Goal: Navigation & Orientation: Find specific page/section

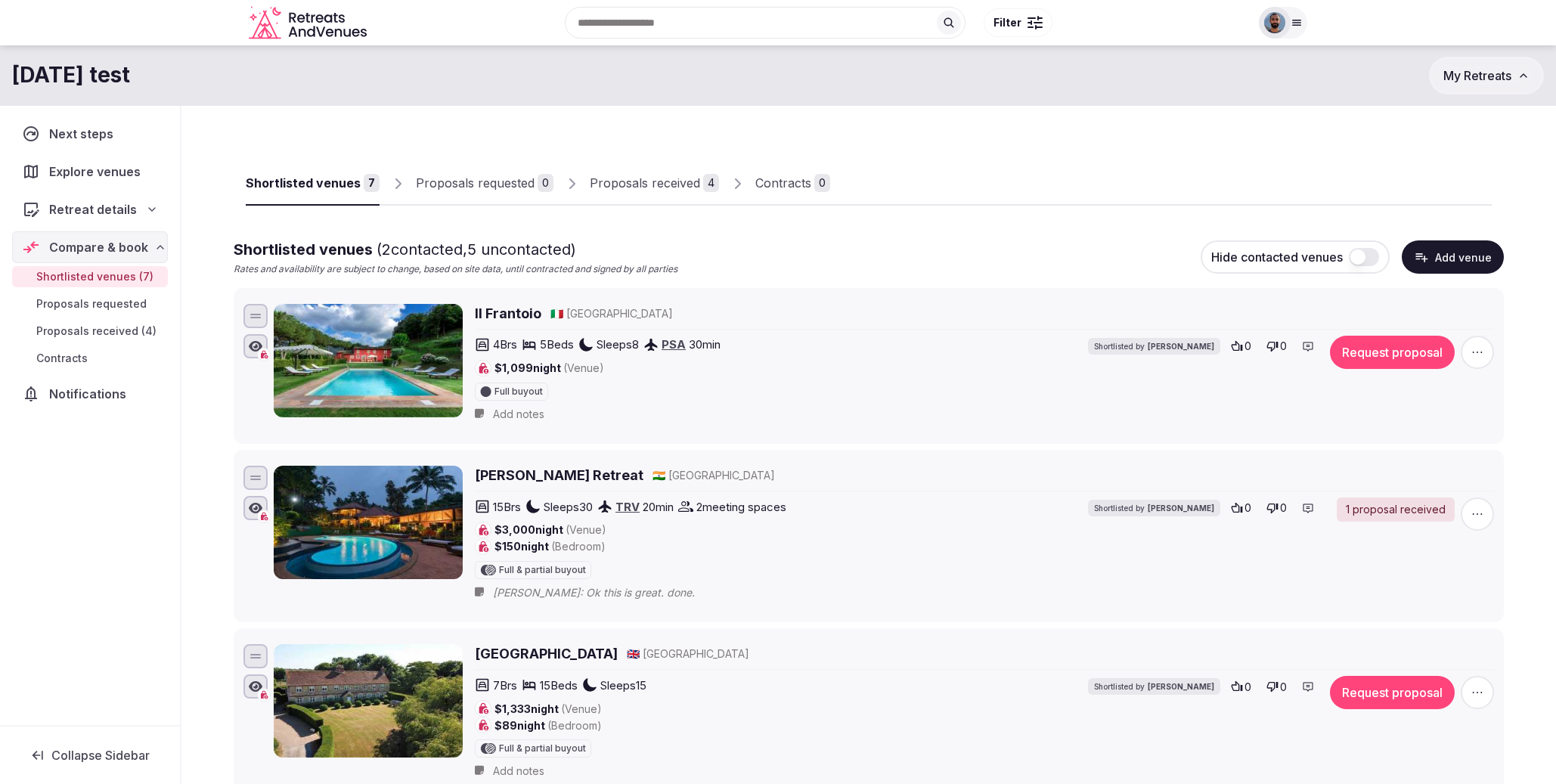
click at [1293, 27] on icon at bounding box center [1297, 23] width 12 height 12
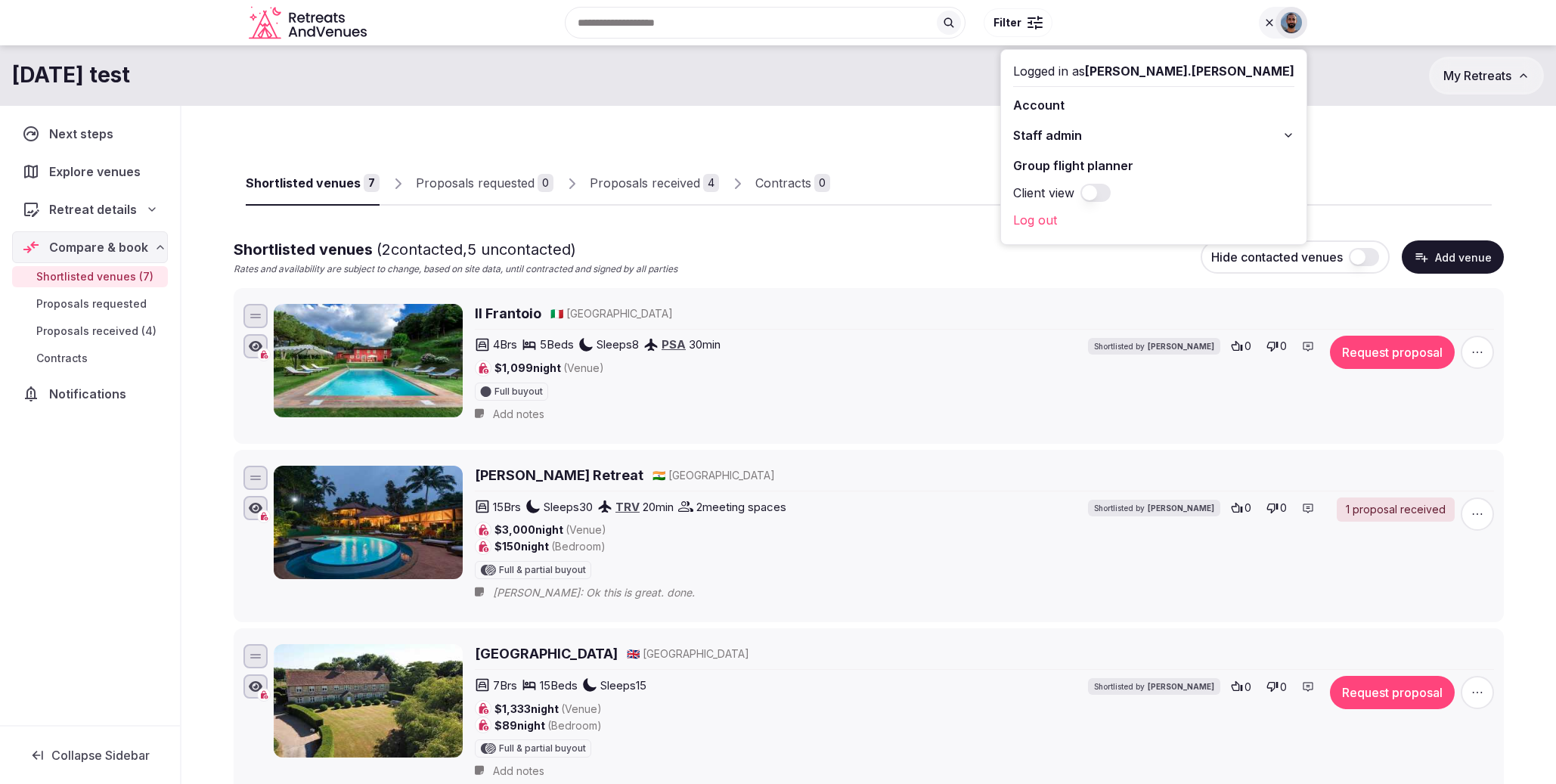
click at [1274, 24] on icon at bounding box center [1269, 23] width 12 height 12
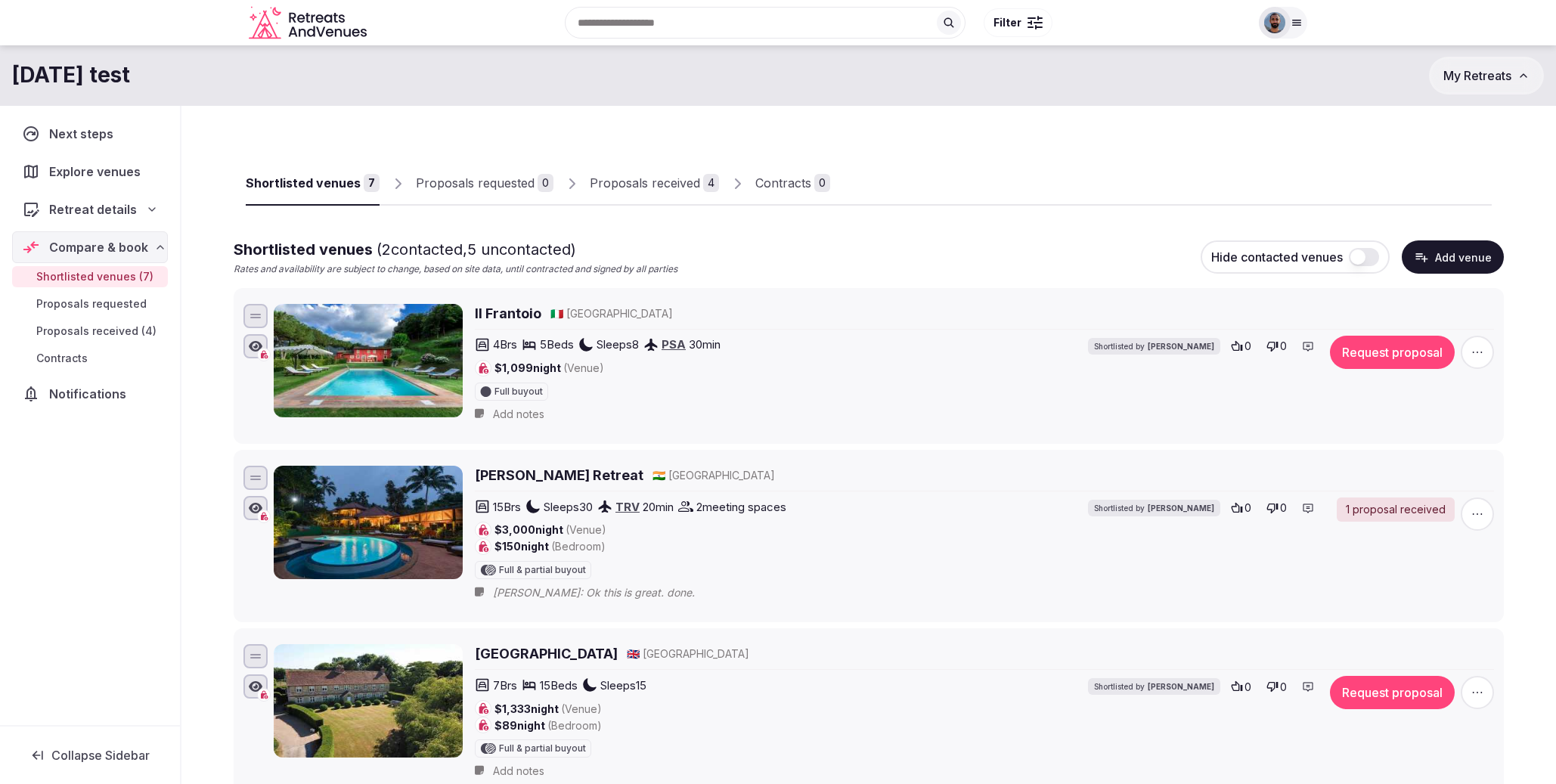
click at [1008, 17] on span "Filter" at bounding box center [1008, 22] width 28 height 15
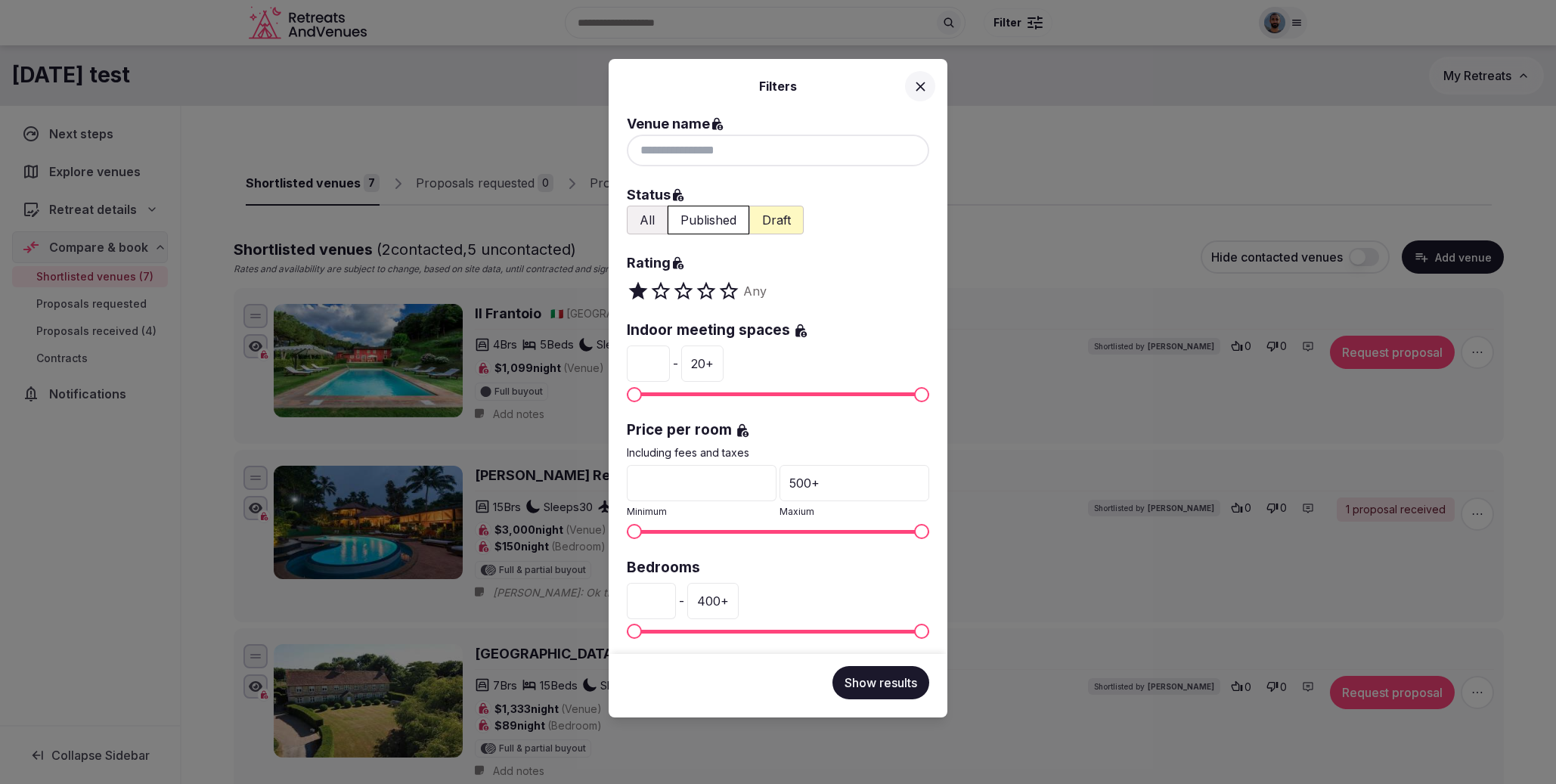
drag, startPoint x: 1041, startPoint y: 36, endPoint x: 1000, endPoint y: 37, distance: 41.0
click at [1041, 36] on div "Filters Venue name Status All Published Draft Rating Any Indoor meeting spaces …" at bounding box center [778, 392] width 1556 height 784
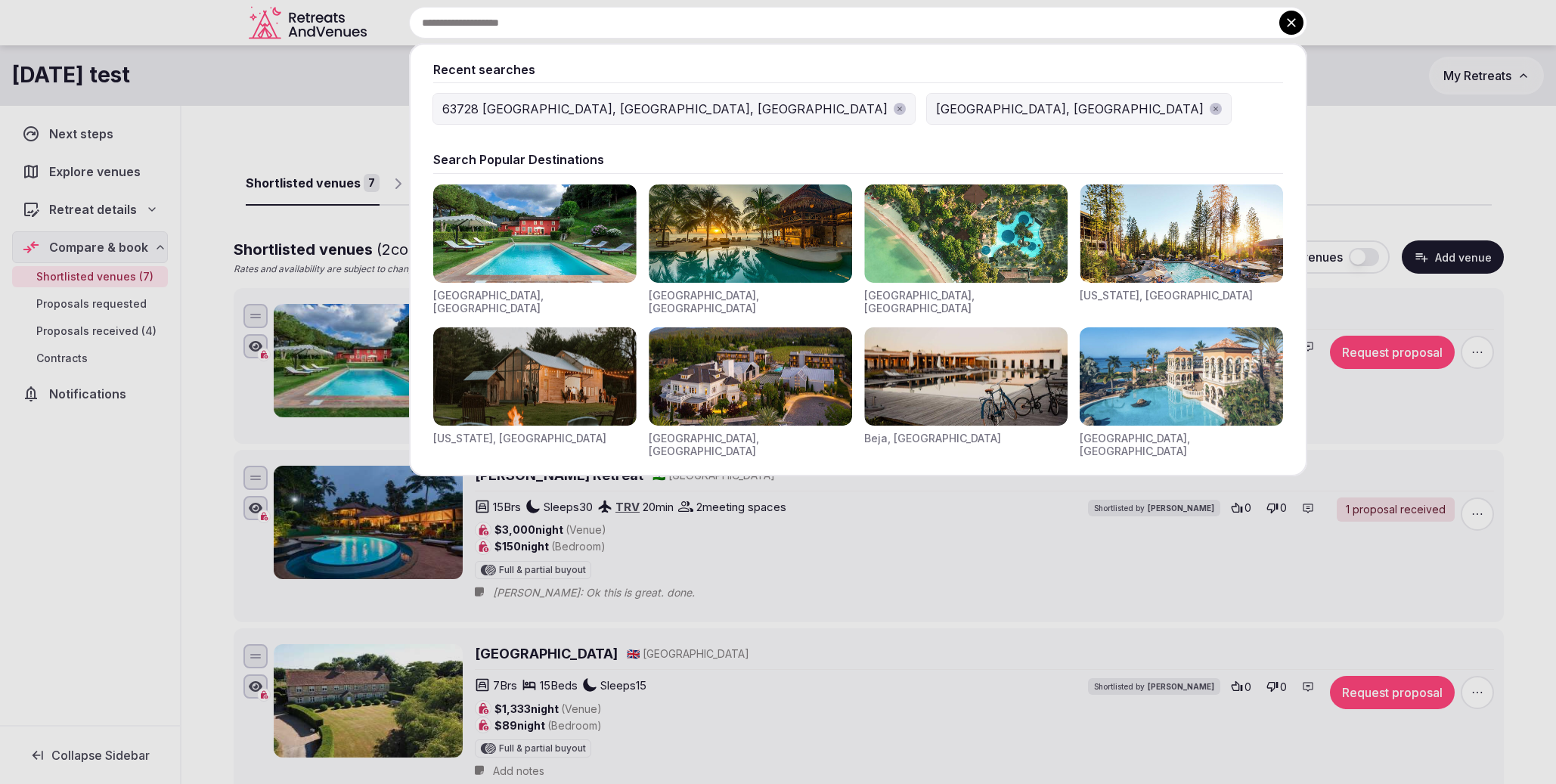
click at [880, 19] on input "text" at bounding box center [858, 23] width 899 height 32
click at [1298, 23] on icon at bounding box center [1291, 22] width 15 height 15
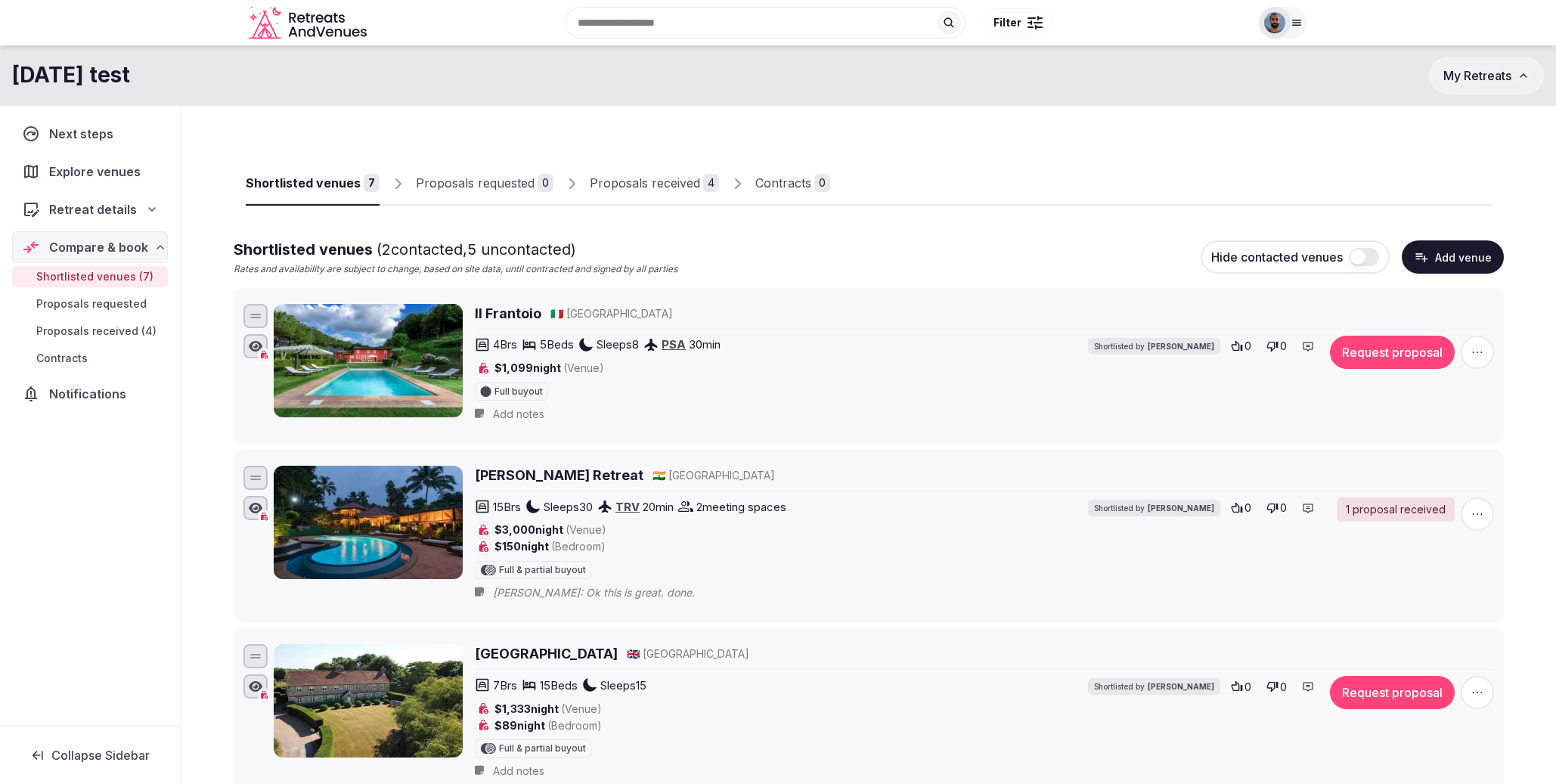
click at [1280, 24] on img at bounding box center [1274, 22] width 21 height 21
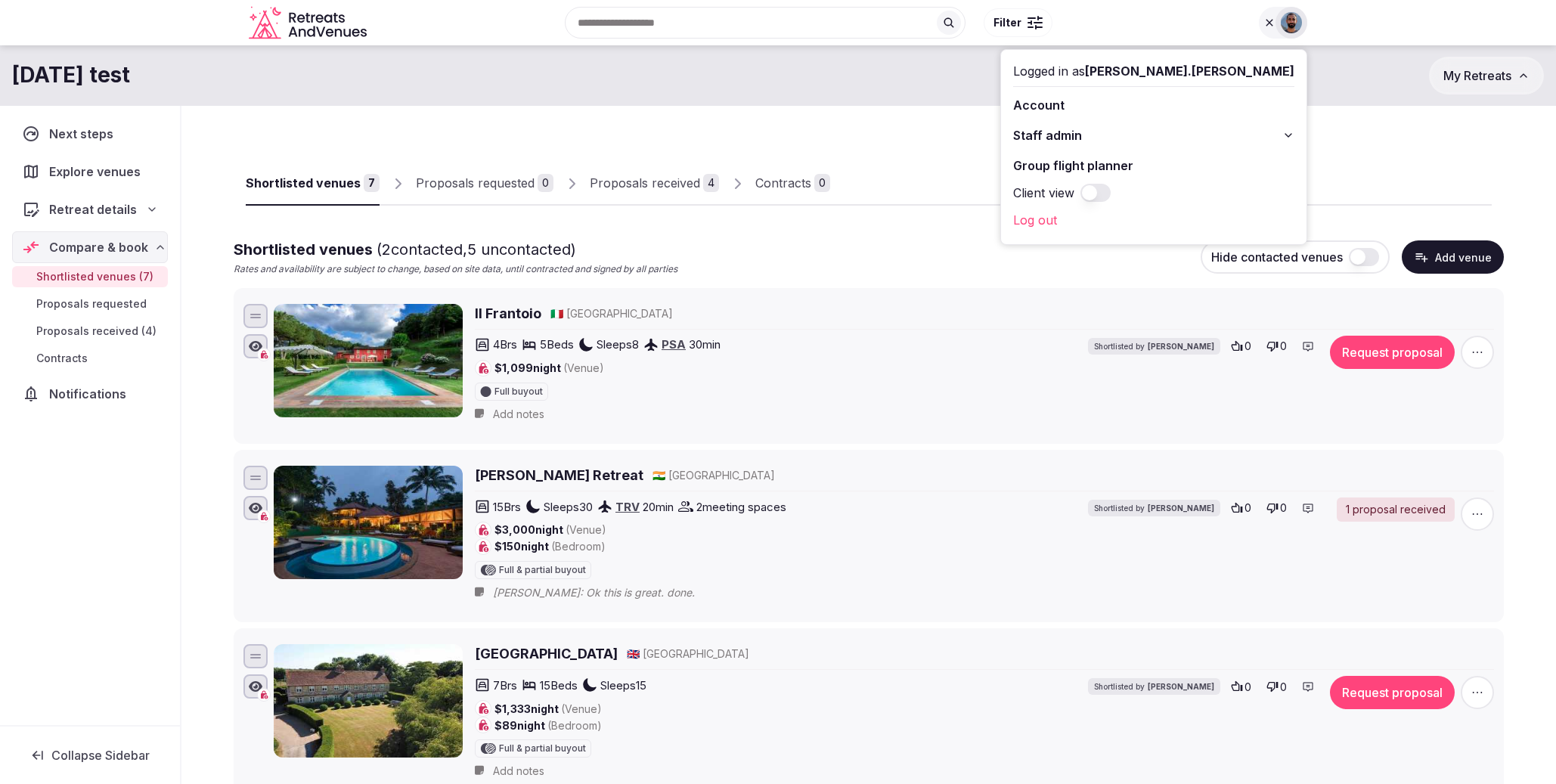
click at [1288, 131] on icon at bounding box center [1288, 135] width 12 height 12
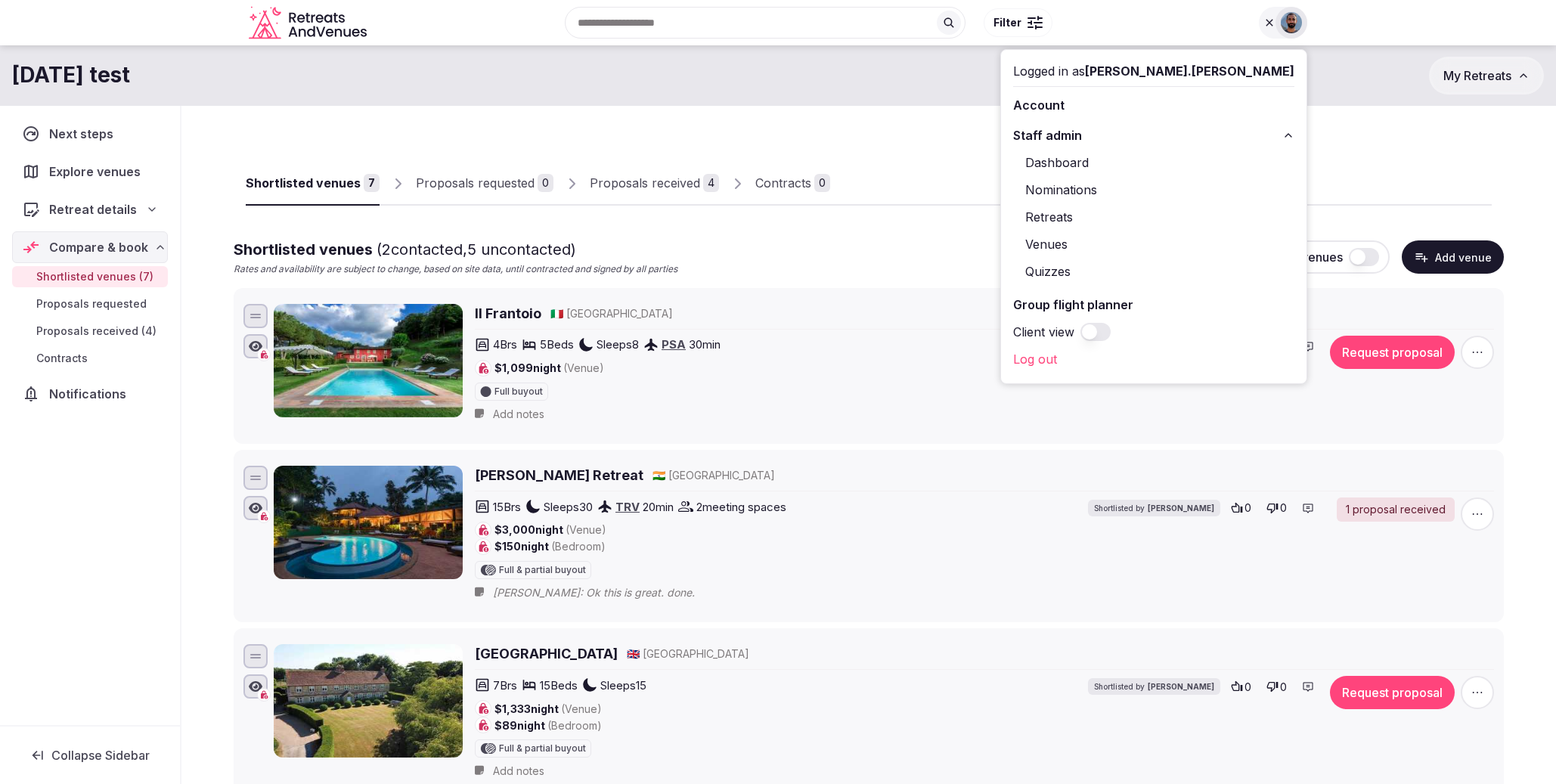
click at [1187, 167] on link "Dashboard" at bounding box center [1153, 163] width 281 height 24
click at [1189, 189] on link "Nominations" at bounding box center [1153, 190] width 281 height 24
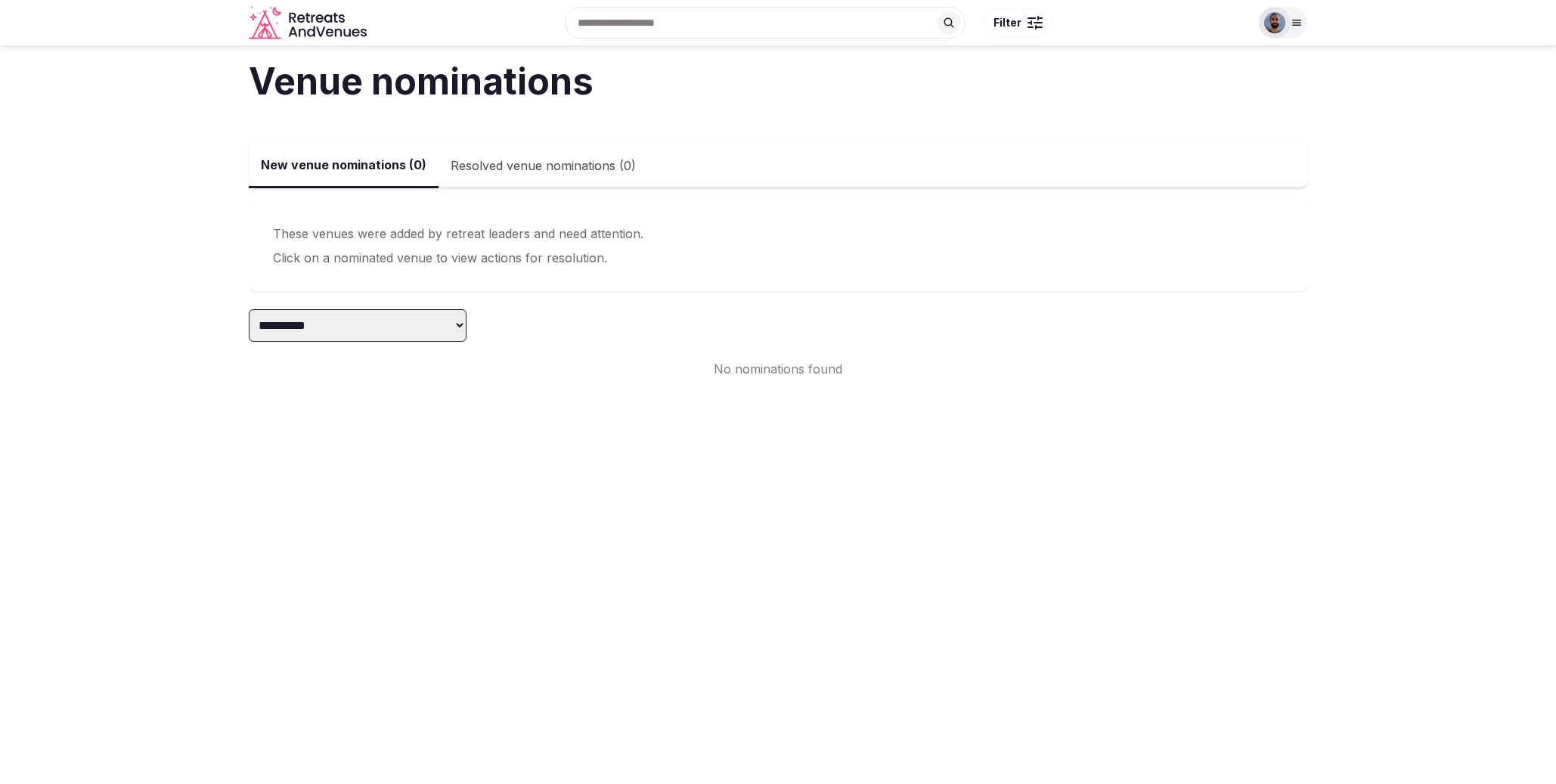
click at [1292, 35] on div at bounding box center [1283, 23] width 49 height 32
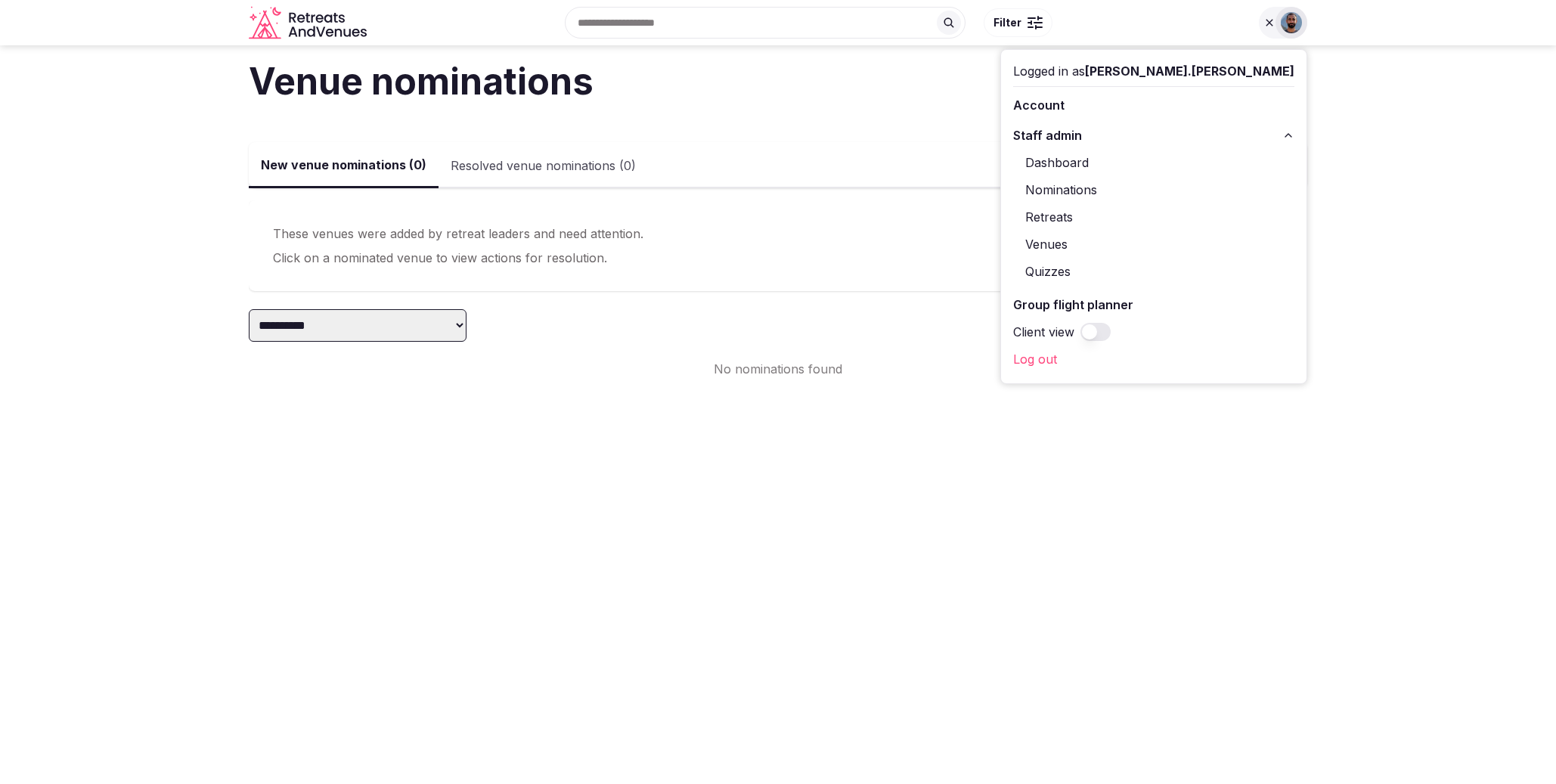
click at [1174, 218] on link "Retreats" at bounding box center [1153, 216] width 281 height 24
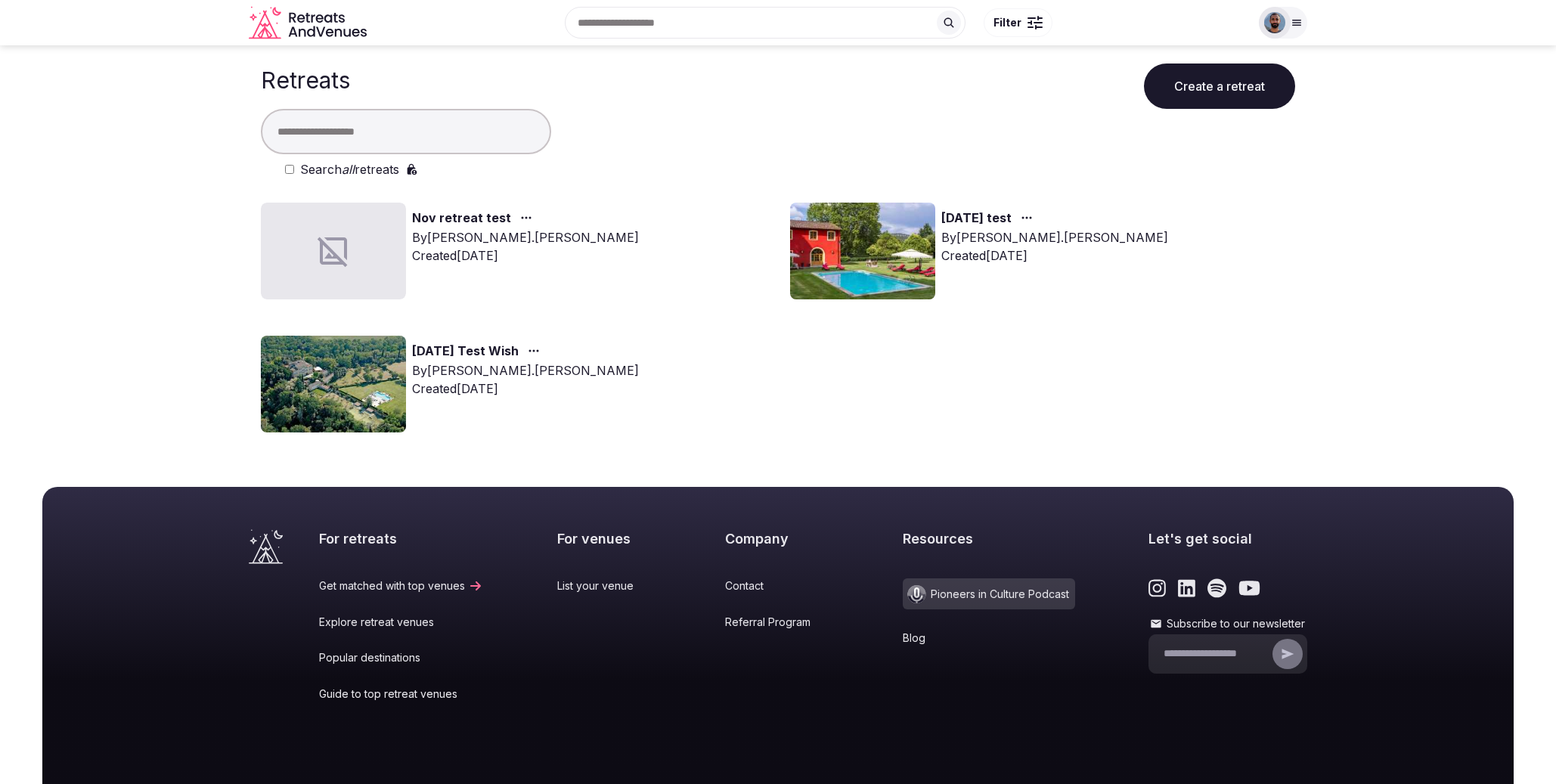
click at [1289, 27] on div at bounding box center [1275, 23] width 32 height 32
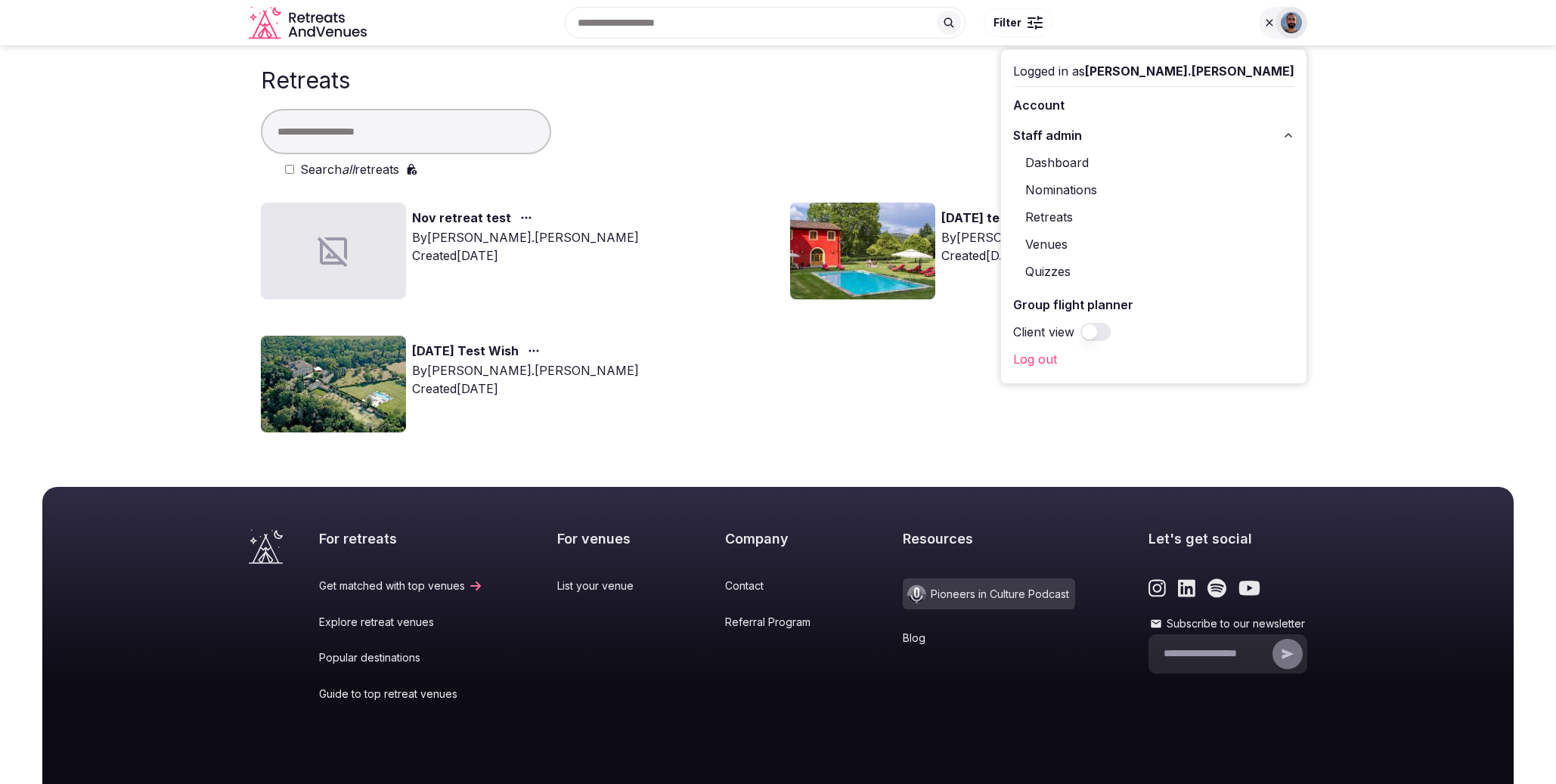
click at [1191, 237] on link "Venues" at bounding box center [1153, 244] width 281 height 24
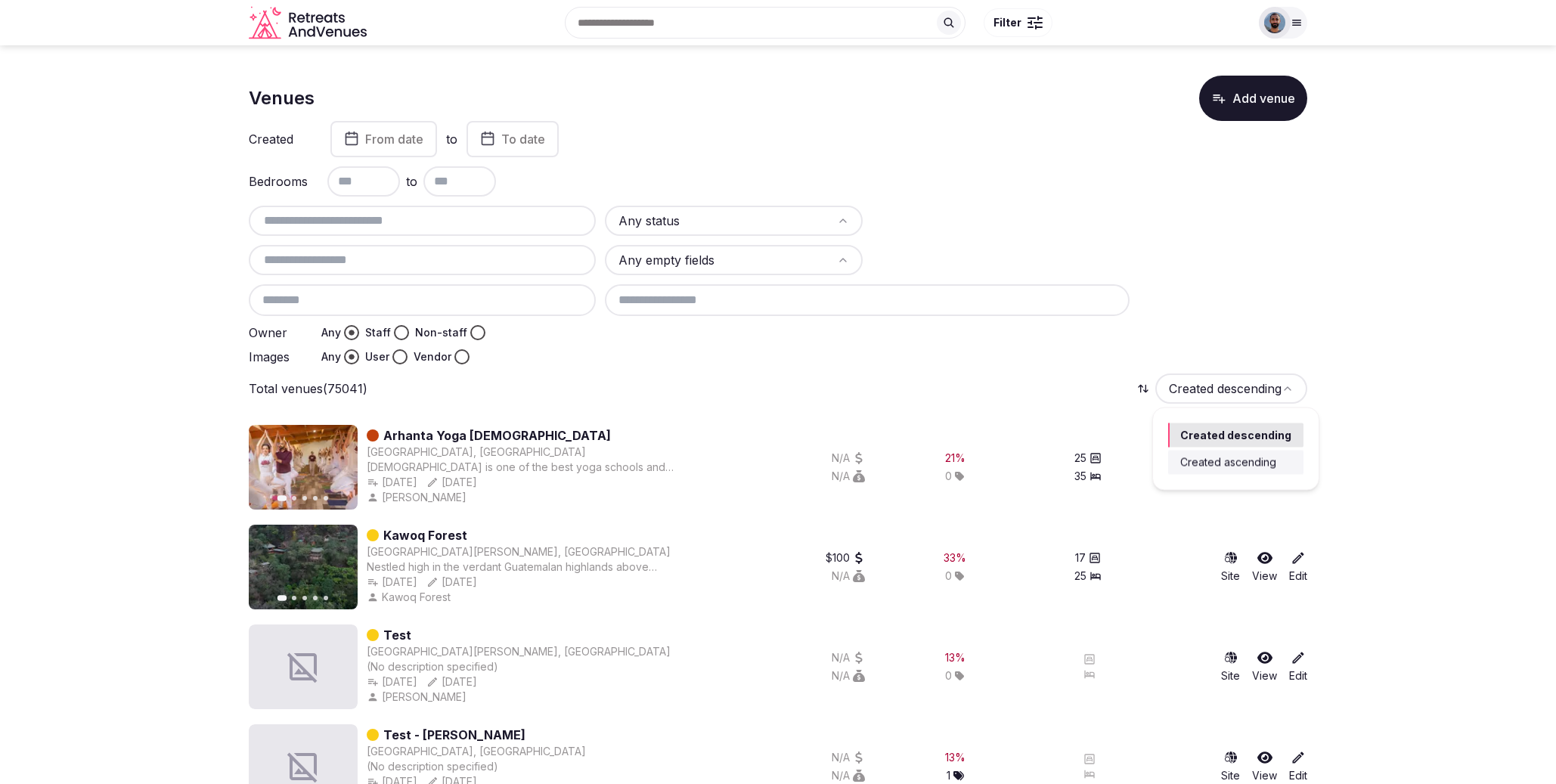
click at [1268, 388] on html "Recent searches 63728 [GEOGRAPHIC_DATA], [GEOGRAPHIC_DATA], [GEOGRAPHIC_DATA] […" at bounding box center [778, 392] width 1556 height 784
click at [1413, 410] on html "Recent searches 63728 [GEOGRAPHIC_DATA], [GEOGRAPHIC_DATA], [GEOGRAPHIC_DATA] […" at bounding box center [778, 392] width 1556 height 784
click at [1288, 30] on div at bounding box center [1275, 23] width 32 height 32
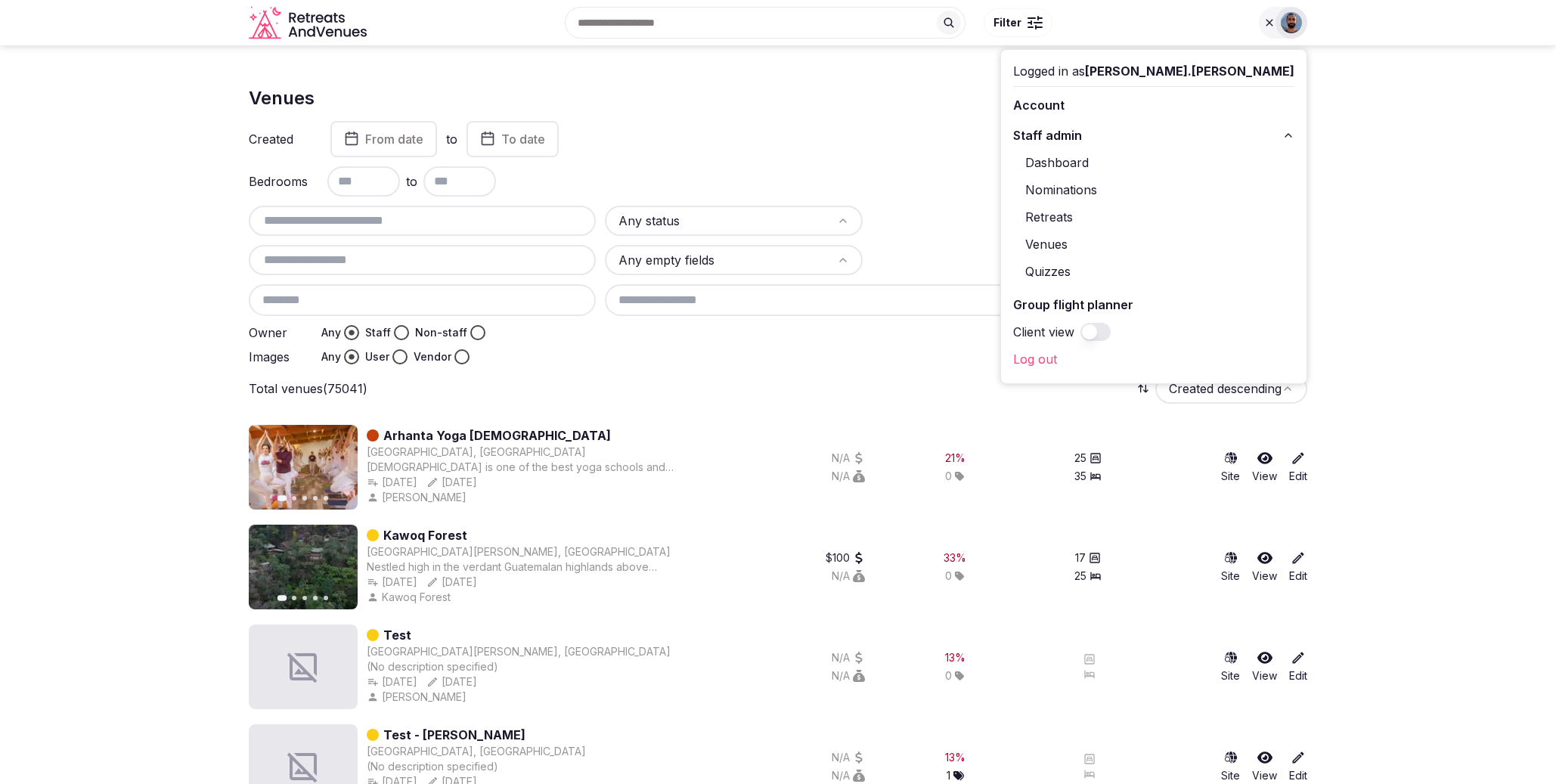
click at [1184, 105] on link "Account" at bounding box center [1153, 105] width 281 height 24
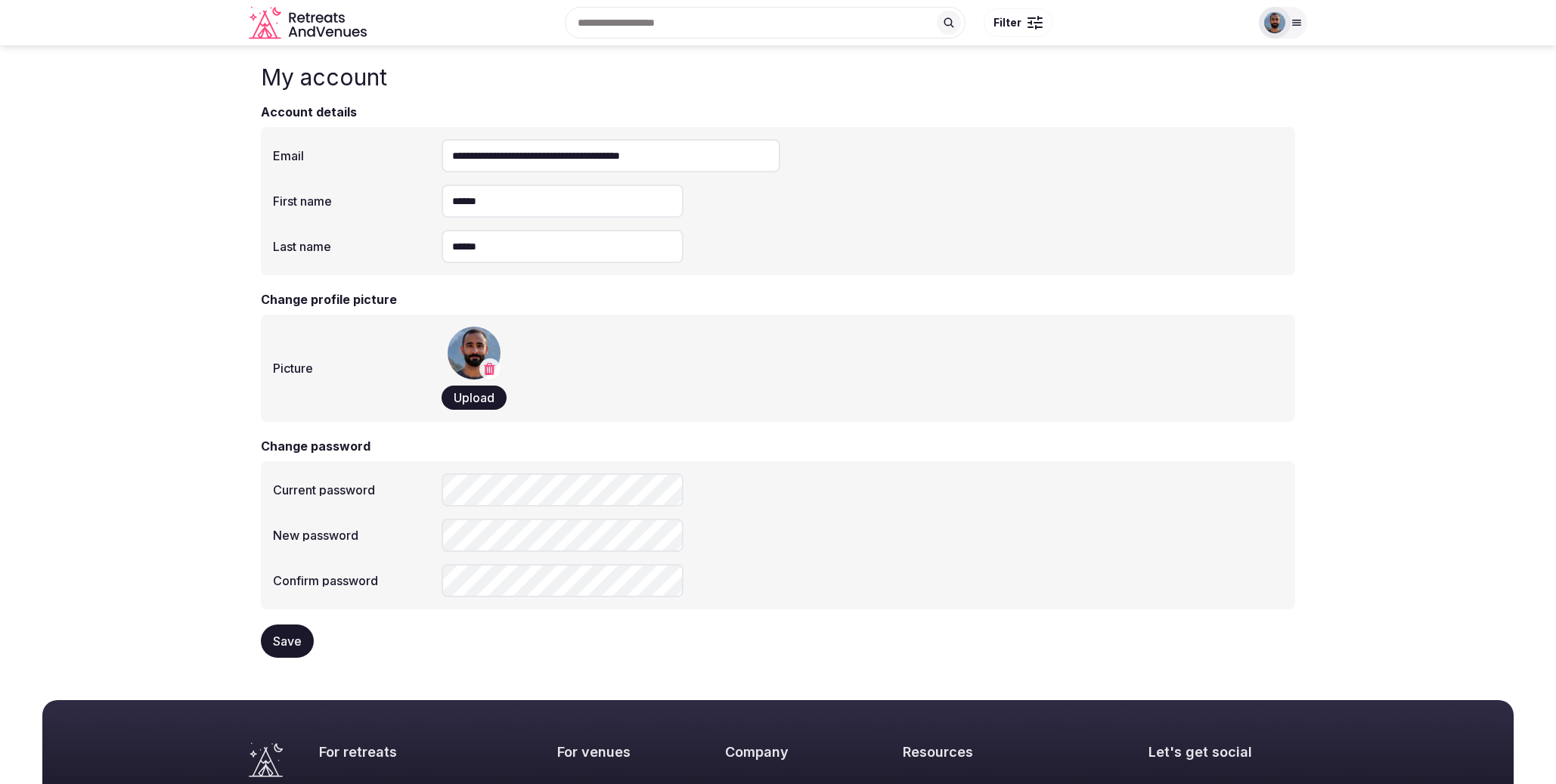
drag, startPoint x: 1298, startPoint y: 29, endPoint x: 1298, endPoint y: 59, distance: 30.0
click at [1298, 29] on div at bounding box center [1283, 23] width 49 height 32
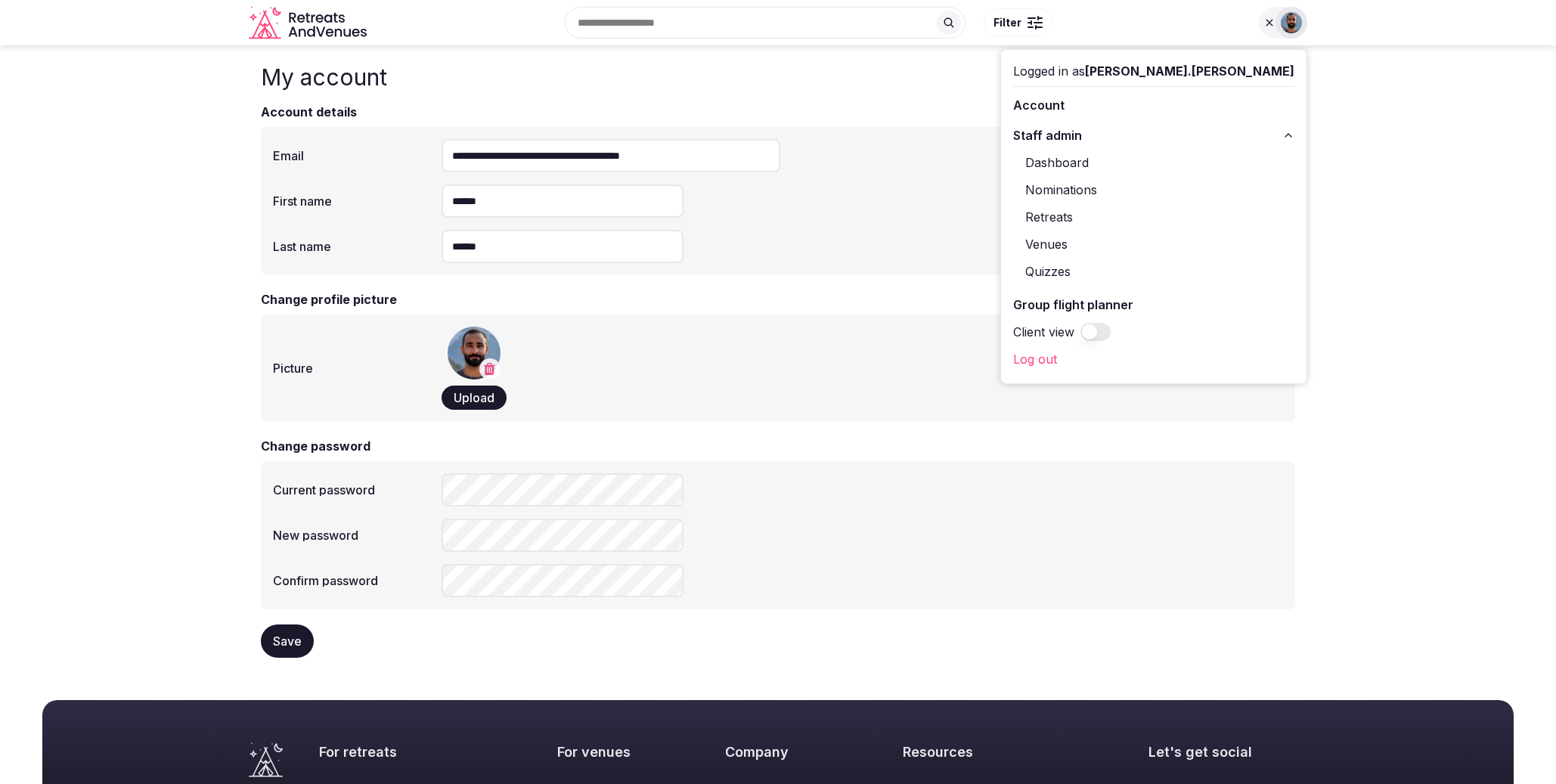
click at [1082, 139] on span "Staff admin" at bounding box center [1047, 135] width 69 height 18
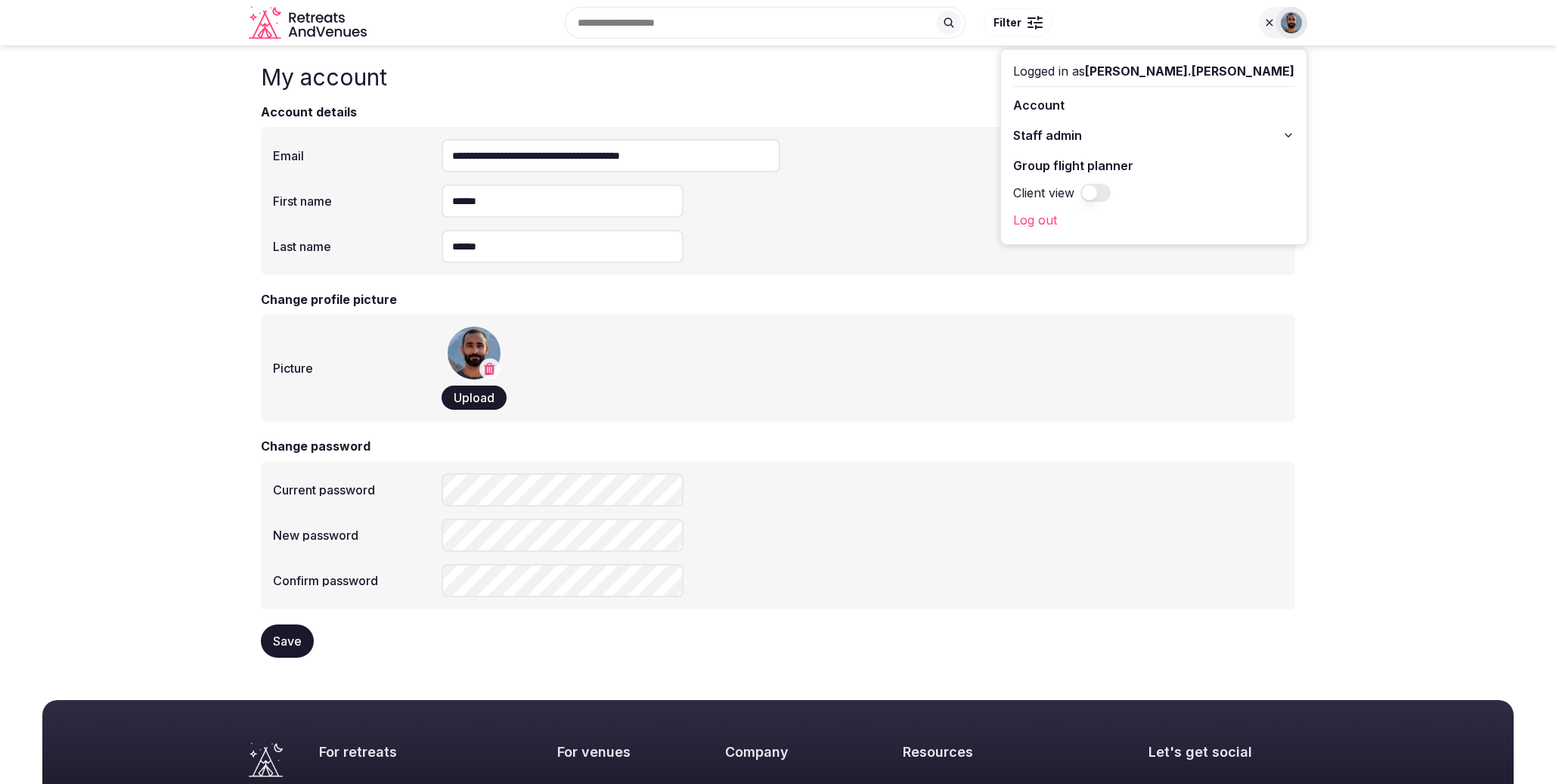
click at [1082, 138] on span "Staff admin" at bounding box center [1047, 135] width 69 height 18
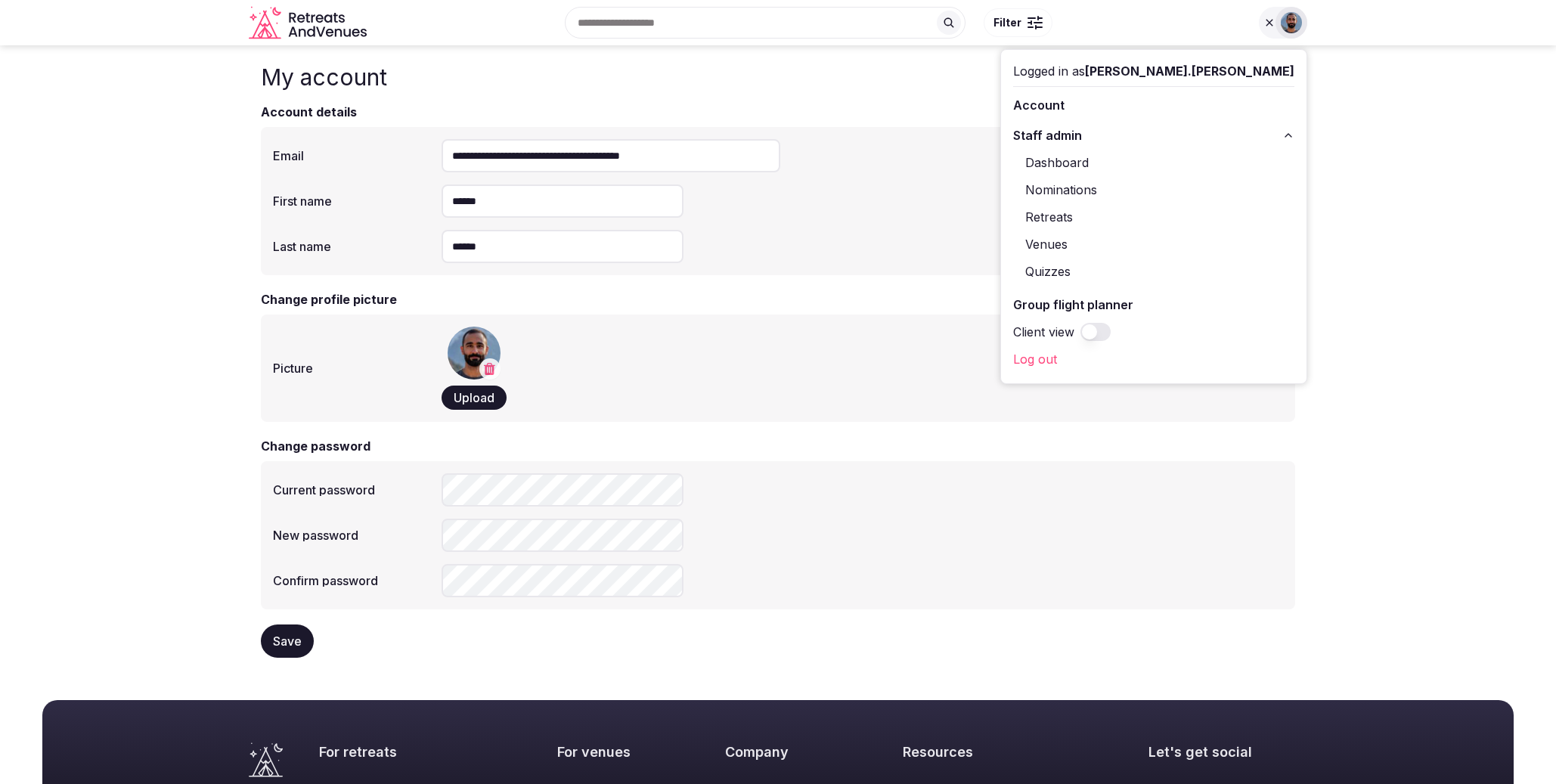
click at [1178, 162] on link "Dashboard" at bounding box center [1153, 163] width 281 height 24
